Goal: Information Seeking & Learning: Learn about a topic

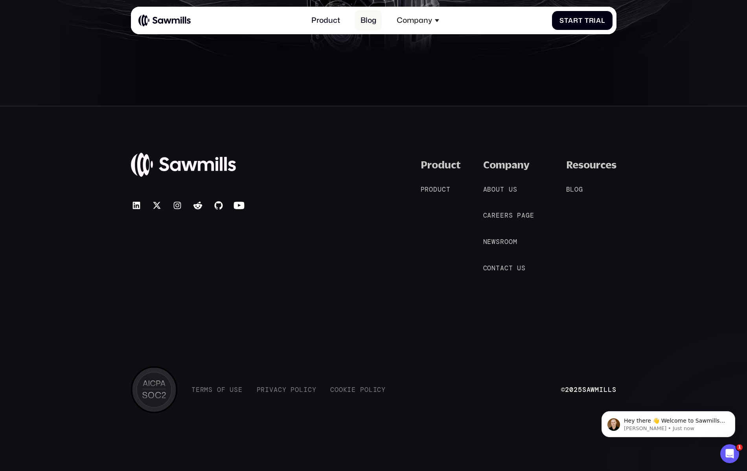
click at [366, 17] on link "Blog" at bounding box center [368, 20] width 27 height 20
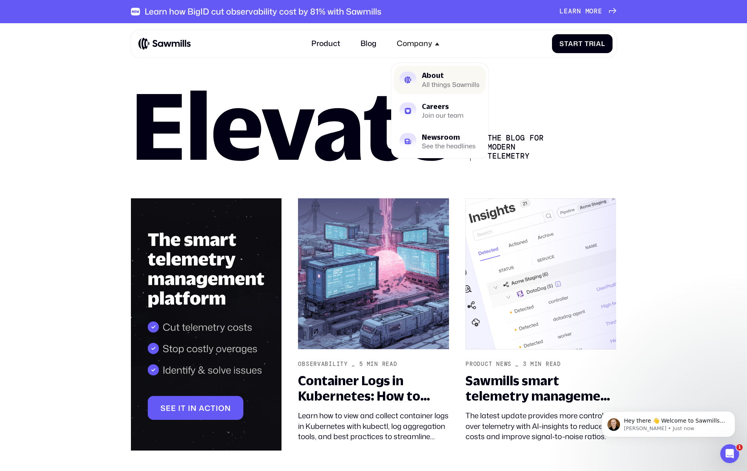
click at [426, 86] on div "All things Sawmills" at bounding box center [451, 84] width 58 height 6
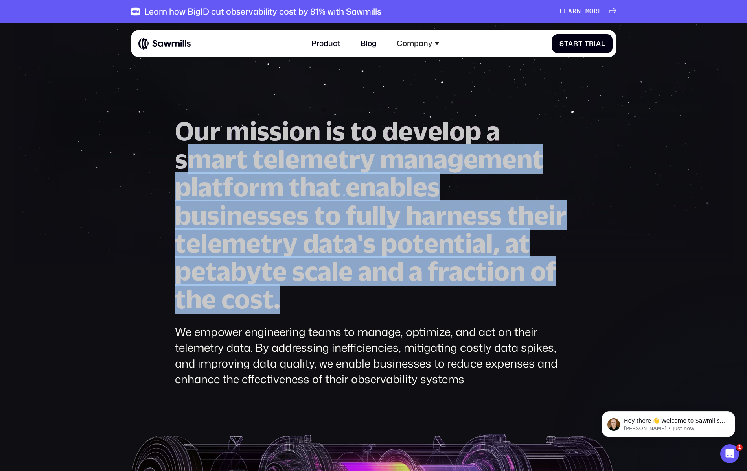
drag, startPoint x: 190, startPoint y: 171, endPoint x: 388, endPoint y: 286, distance: 228.5
click at [388, 286] on h1 "O u r m i s s i o n i s t o d e v e l o p a s m a r t t e l e m e t r y m a n a…" at bounding box center [373, 215] width 397 height 196
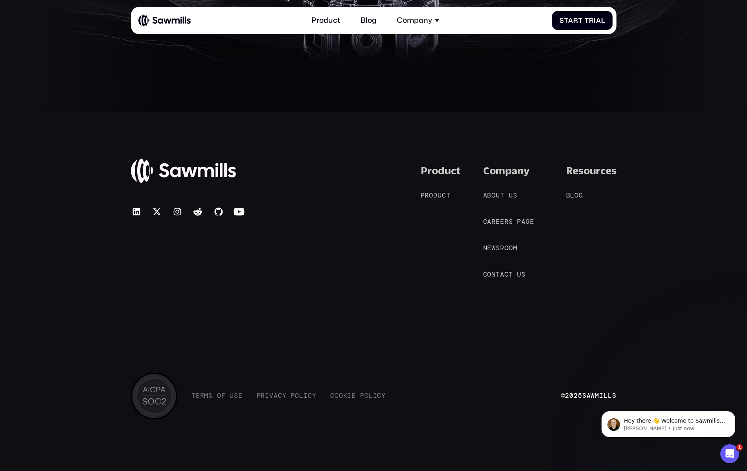
scroll to position [1711, 0]
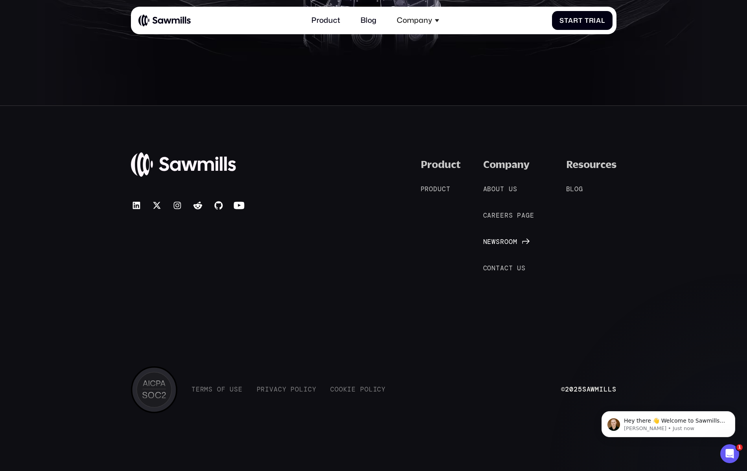
click at [487, 240] on span "N" at bounding box center [485, 242] width 4 height 8
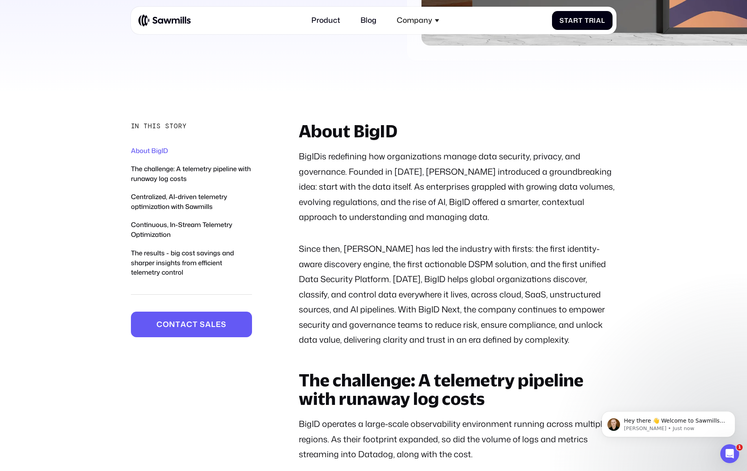
scroll to position [392, 0]
drag, startPoint x: 373, startPoint y: 265, endPoint x: 487, endPoint y: 274, distance: 113.9
click at [487, 274] on p "Since then, BigID has led the industry with firsts: the first identity-aware di…" at bounding box center [458, 294] width 318 height 106
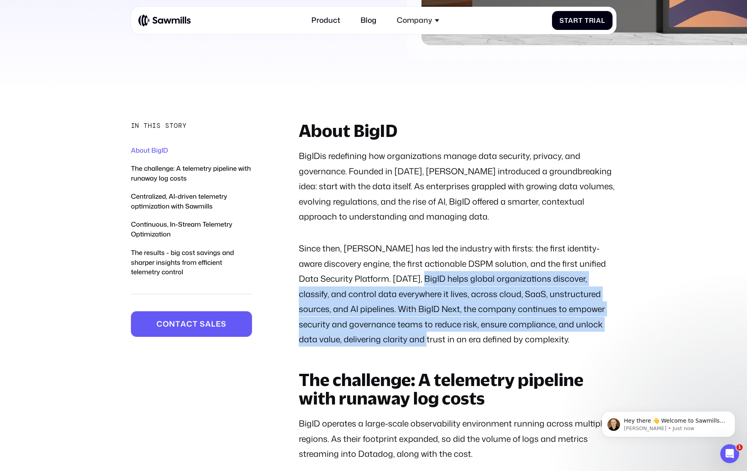
drag, startPoint x: 399, startPoint y: 280, endPoint x: 412, endPoint y: 332, distance: 53.5
click at [412, 332] on p "Since then, BigID has led the industry with firsts: the first identity-aware di…" at bounding box center [458, 294] width 318 height 106
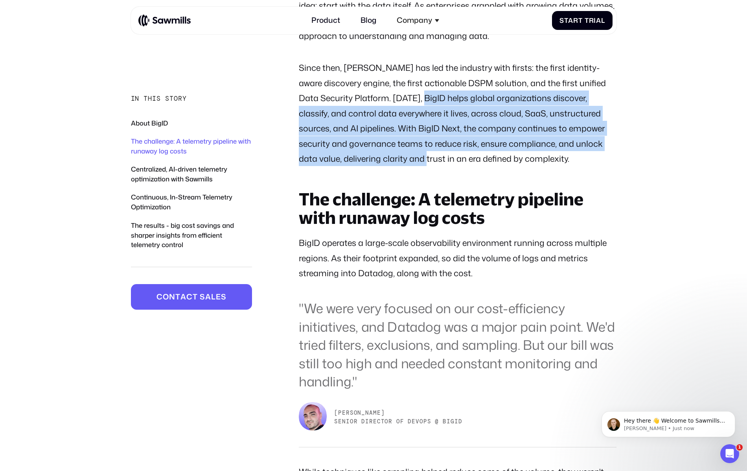
scroll to position [595, 0]
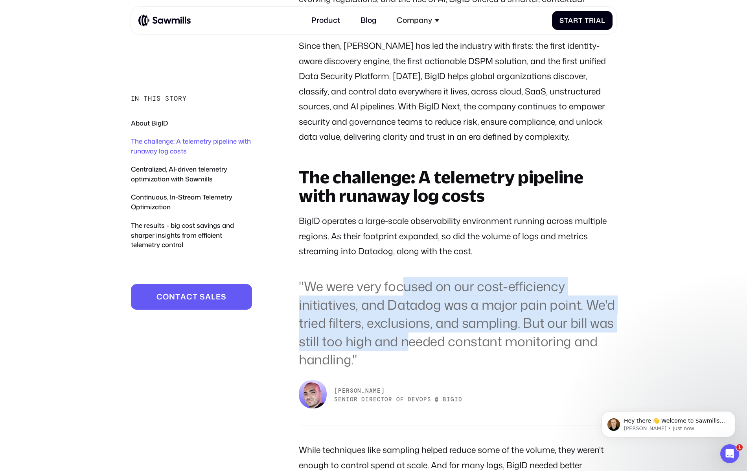
drag, startPoint x: 400, startPoint y: 281, endPoint x: 406, endPoint y: 336, distance: 56.2
click at [406, 336] on blockquote ""We were very focused on our cost-efficiency initiatives, and Datadog was a maj…" at bounding box center [458, 323] width 318 height 92
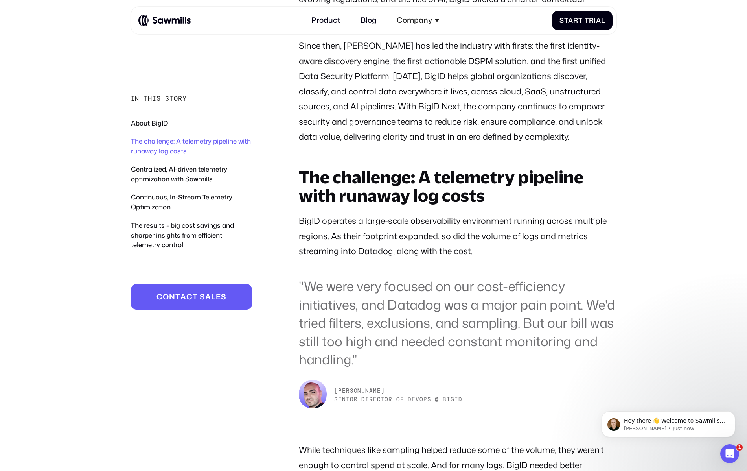
click at [371, 366] on blockquote ""We were very focused on our cost-efficiency initiatives, and Datadog was a maj…" at bounding box center [458, 323] width 318 height 92
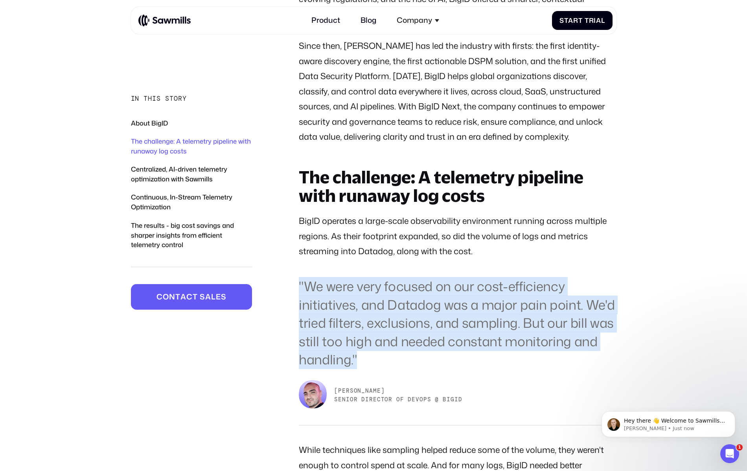
drag, startPoint x: 358, startPoint y: 362, endPoint x: 284, endPoint y: 296, distance: 99.6
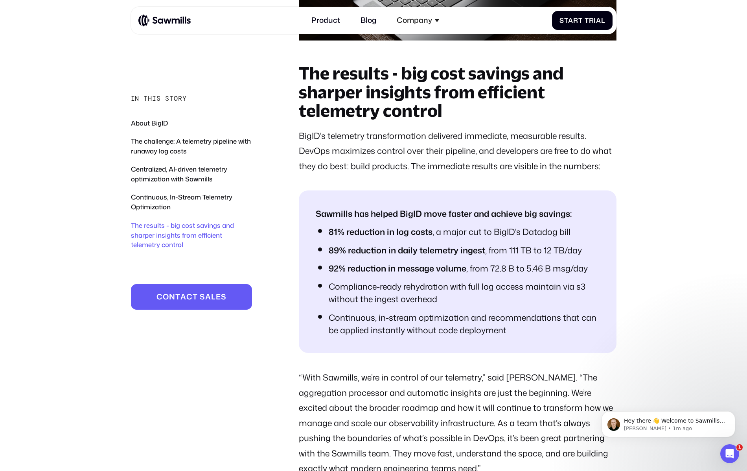
scroll to position [2307, 0]
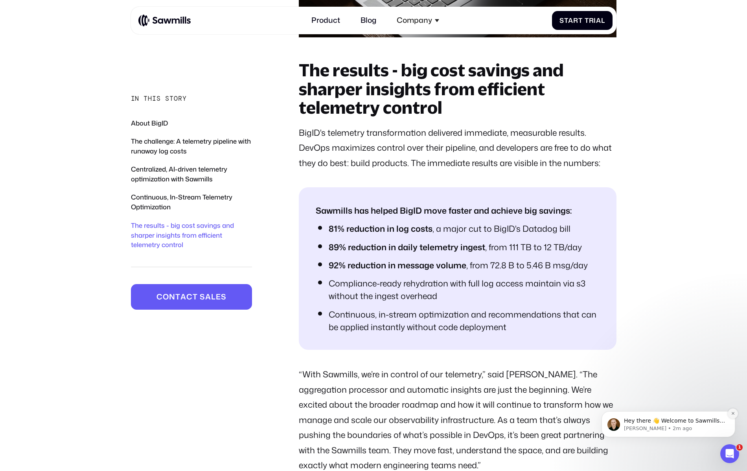
click at [731, 412] on icon "Dismiss notification" at bounding box center [733, 413] width 4 height 4
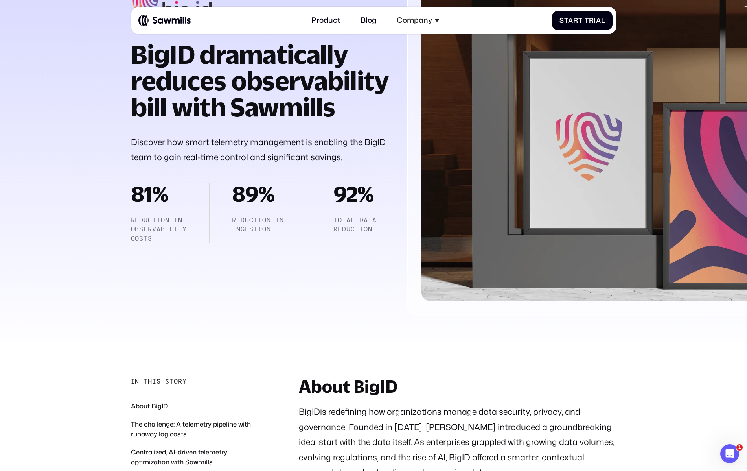
scroll to position [0, 0]
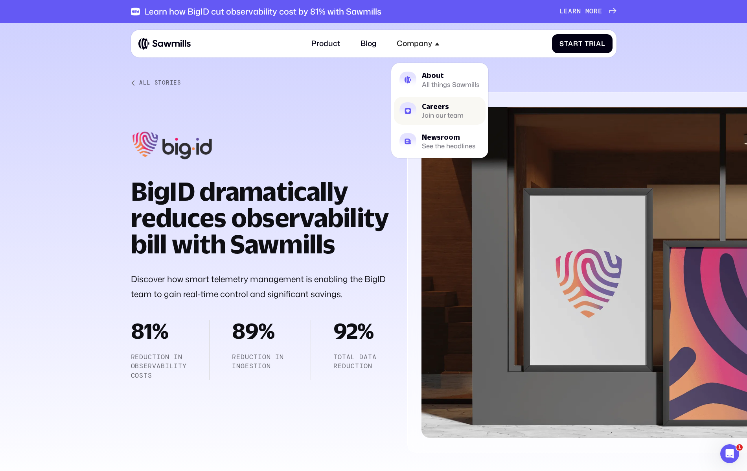
click at [428, 105] on div "Careers" at bounding box center [443, 106] width 42 height 7
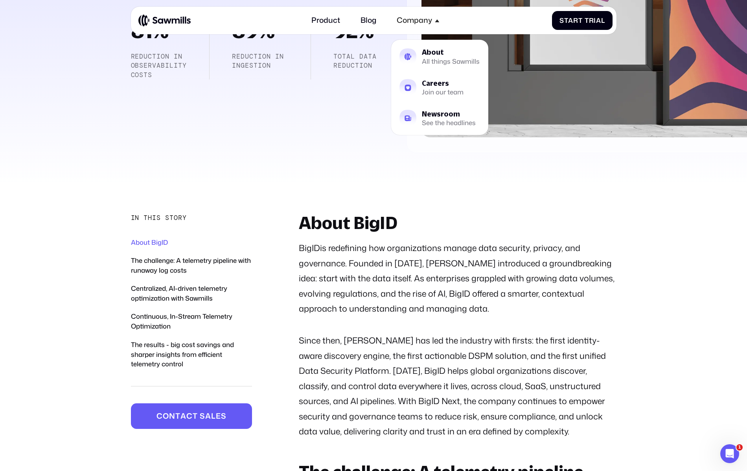
scroll to position [380, 0]
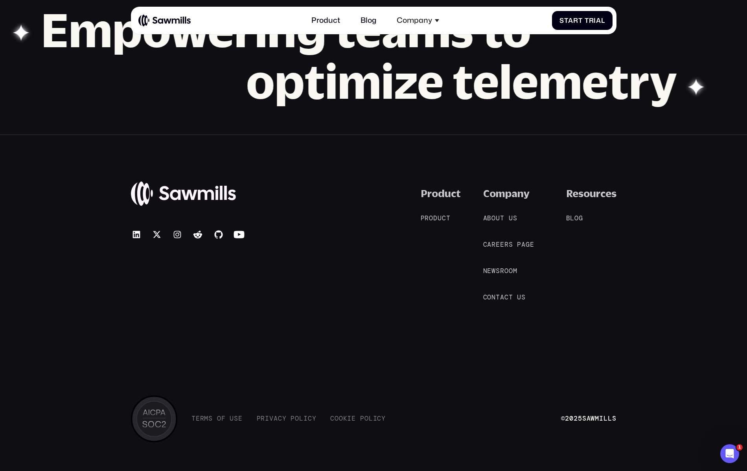
scroll to position [918, 0]
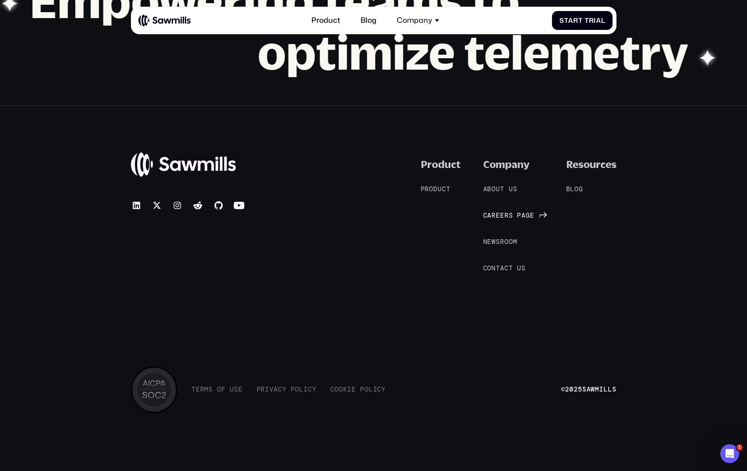
click at [500, 216] on span "e" at bounding box center [502, 215] width 4 height 8
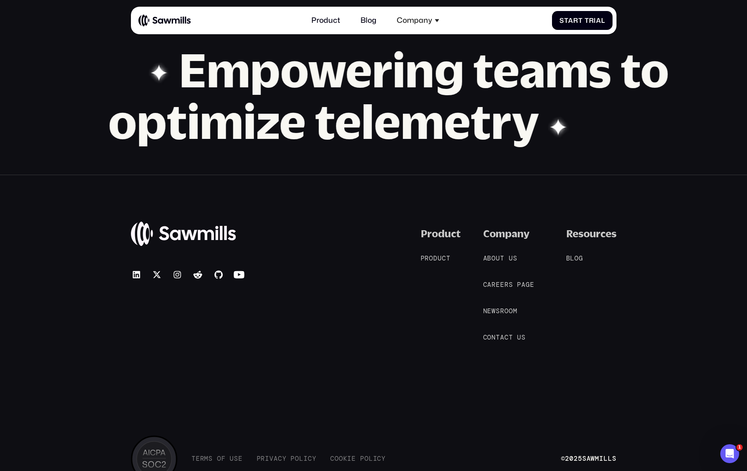
scroll to position [918, 0]
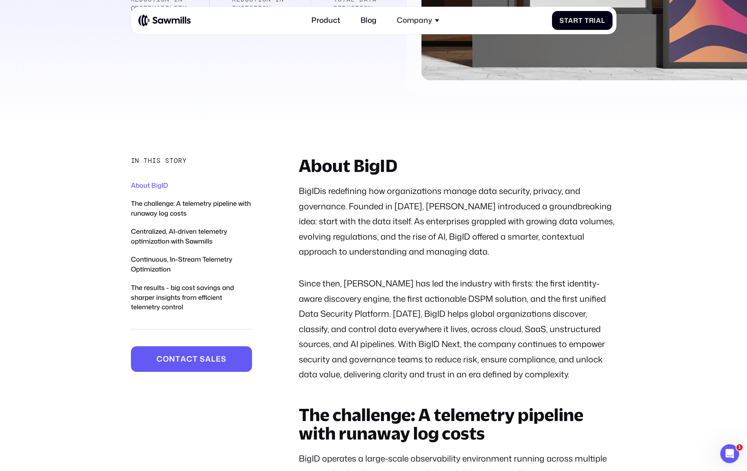
scroll to position [526, 0]
